Goal: Navigation & Orientation: Find specific page/section

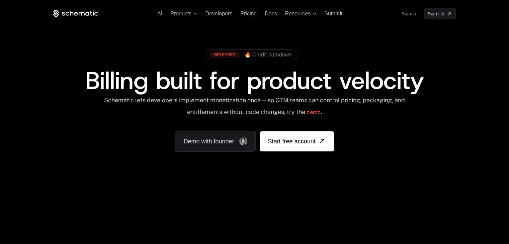
click at [402, 14] on link "Sign in" at bounding box center [408, 13] width 14 height 11
